Goal: Transaction & Acquisition: Purchase product/service

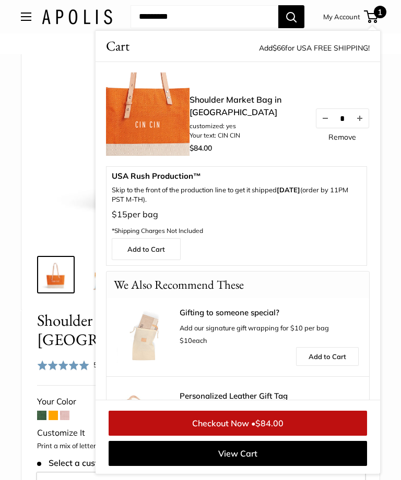
click at [70, 182] on img at bounding box center [200, 87] width 311 height 311
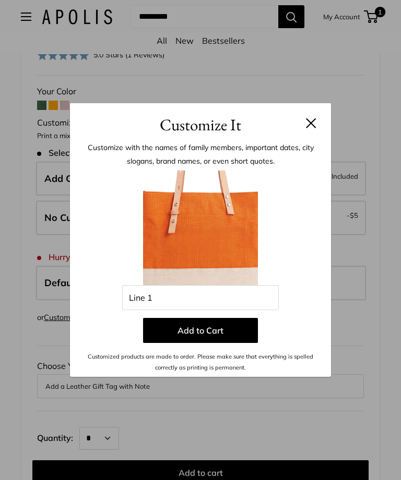
click at [309, 127] on button at bounding box center [311, 123] width 10 height 10
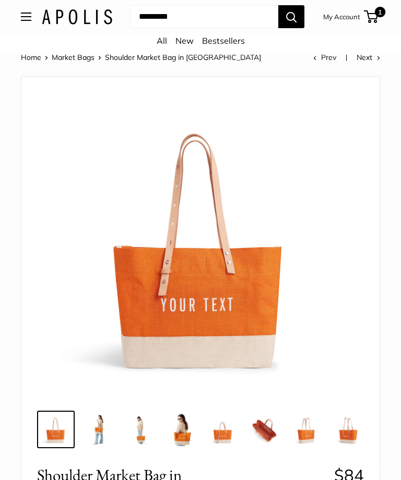
scroll to position [0, 0]
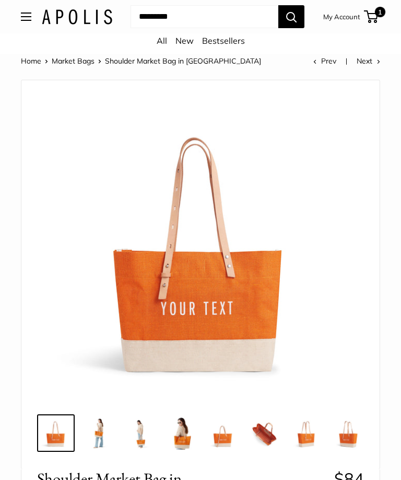
click at [159, 45] on link "All" at bounding box center [161, 40] width 10 height 10
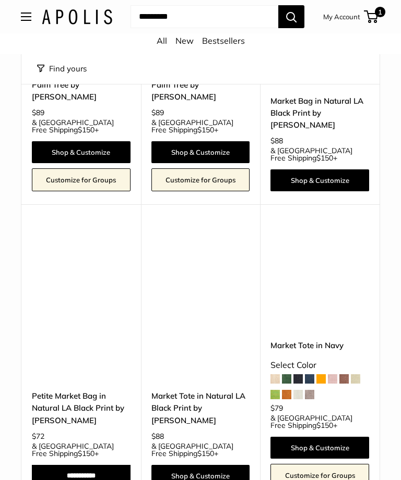
scroll to position [4340, 0]
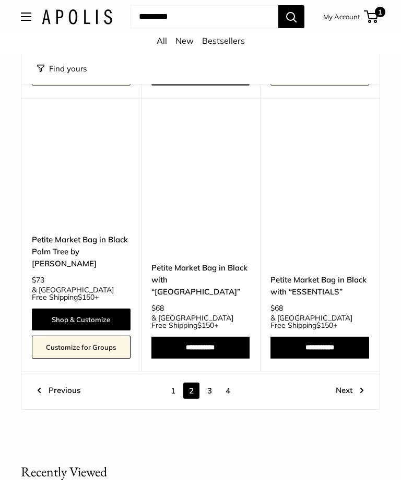
scroll to position [4235, 0]
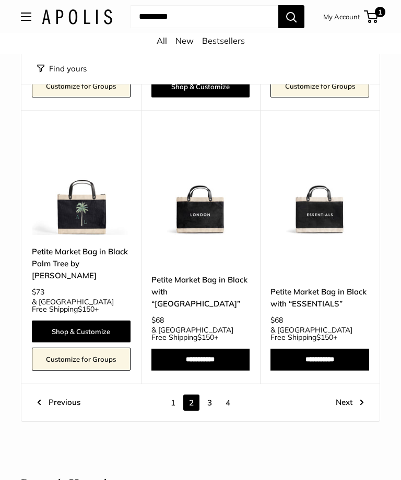
click at [348, 395] on link "Next" at bounding box center [349, 403] width 28 height 16
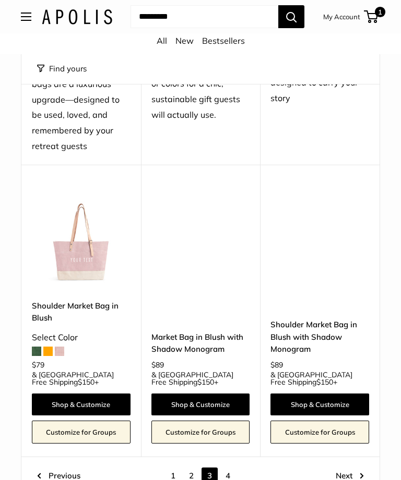
scroll to position [4201, 0]
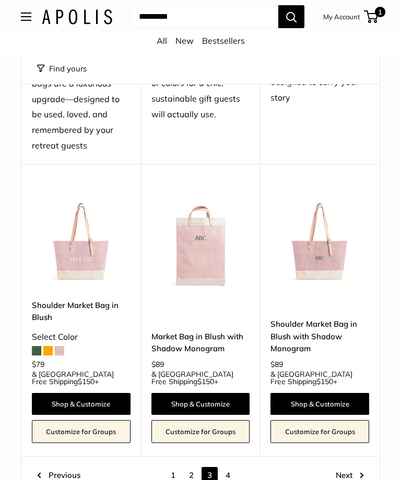
click at [353, 468] on link "Next" at bounding box center [349, 476] width 28 height 16
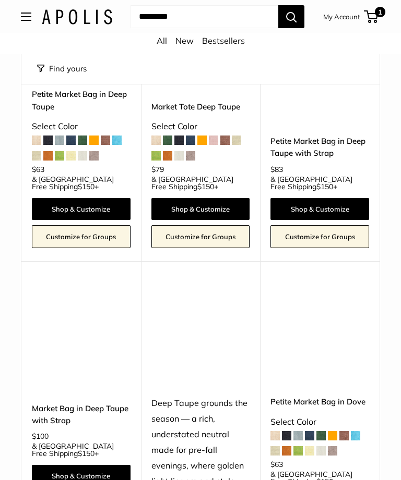
scroll to position [1360, 0]
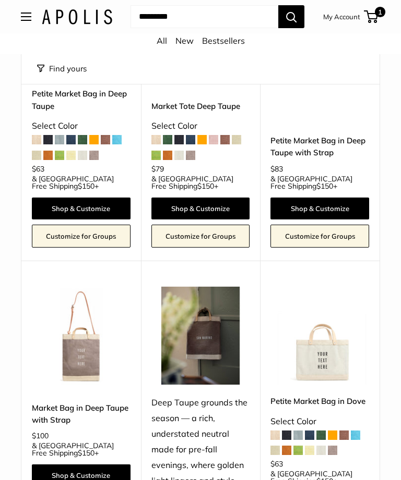
click at [77, 307] on img at bounding box center [81, 336] width 99 height 99
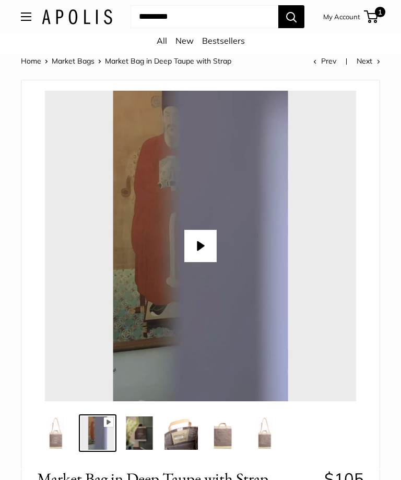
click at [199, 247] on button "Play" at bounding box center [200, 246] width 32 height 32
type input "*"
click at [140, 437] on img at bounding box center [139, 433] width 33 height 33
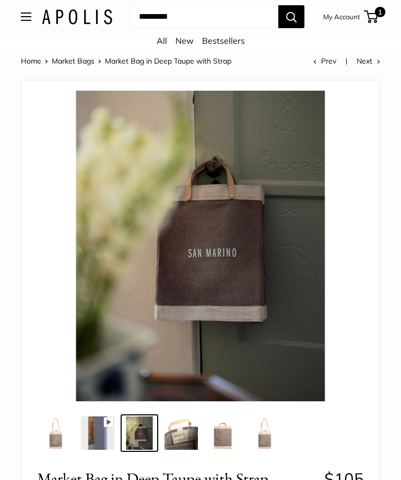
click at [182, 434] on img at bounding box center [180, 433] width 33 height 33
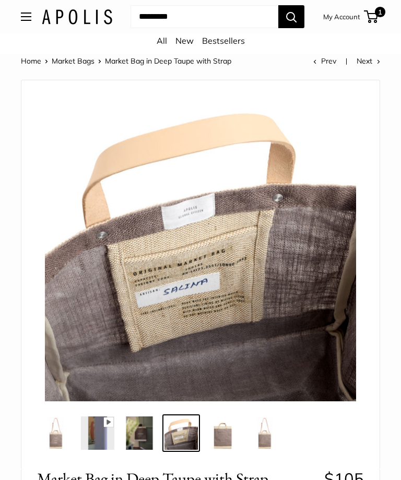
click at [223, 436] on img at bounding box center [222, 433] width 33 height 33
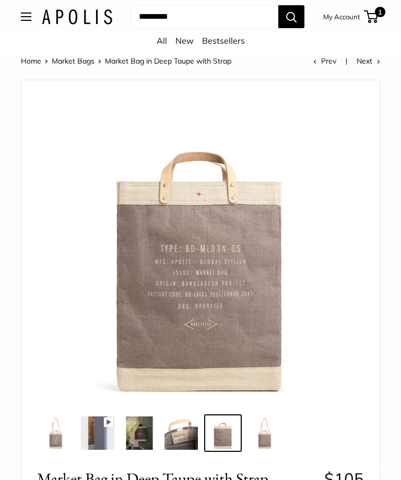
click at [263, 428] on img at bounding box center [264, 433] width 33 height 33
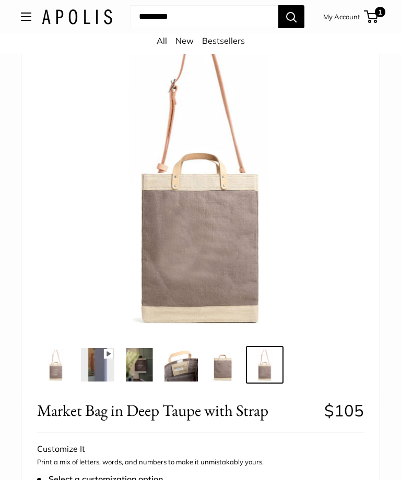
scroll to position [68, 0]
click at [368, 13] on span "1" at bounding box center [370, 16] width 14 height 13
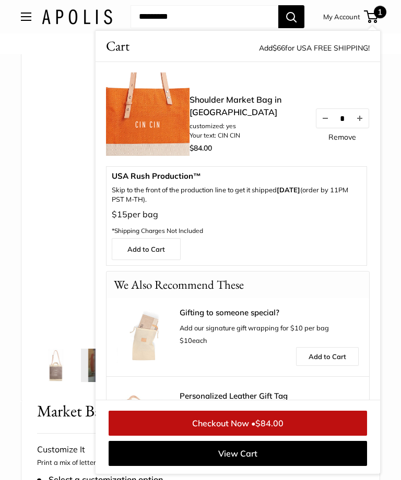
click at [266, 429] on span "$84.00" at bounding box center [269, 423] width 28 height 10
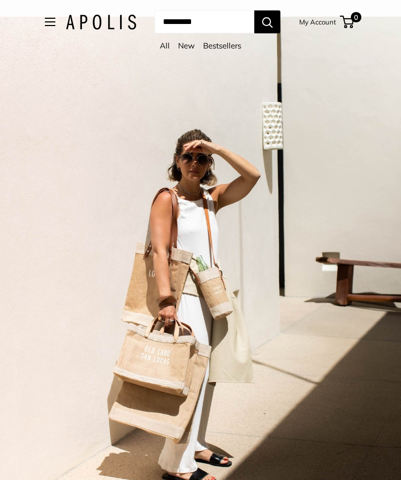
click at [223, 48] on link "Bestsellers" at bounding box center [222, 46] width 38 height 10
